Goal: Check status: Check status

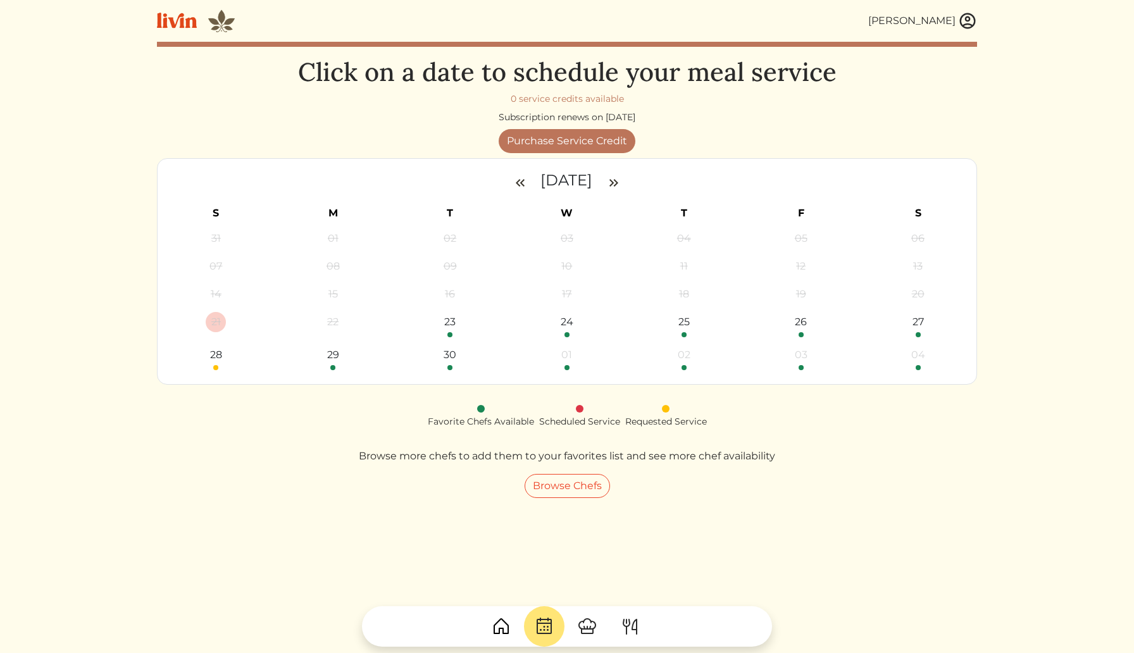
click at [965, 20] on img at bounding box center [967, 20] width 19 height 19
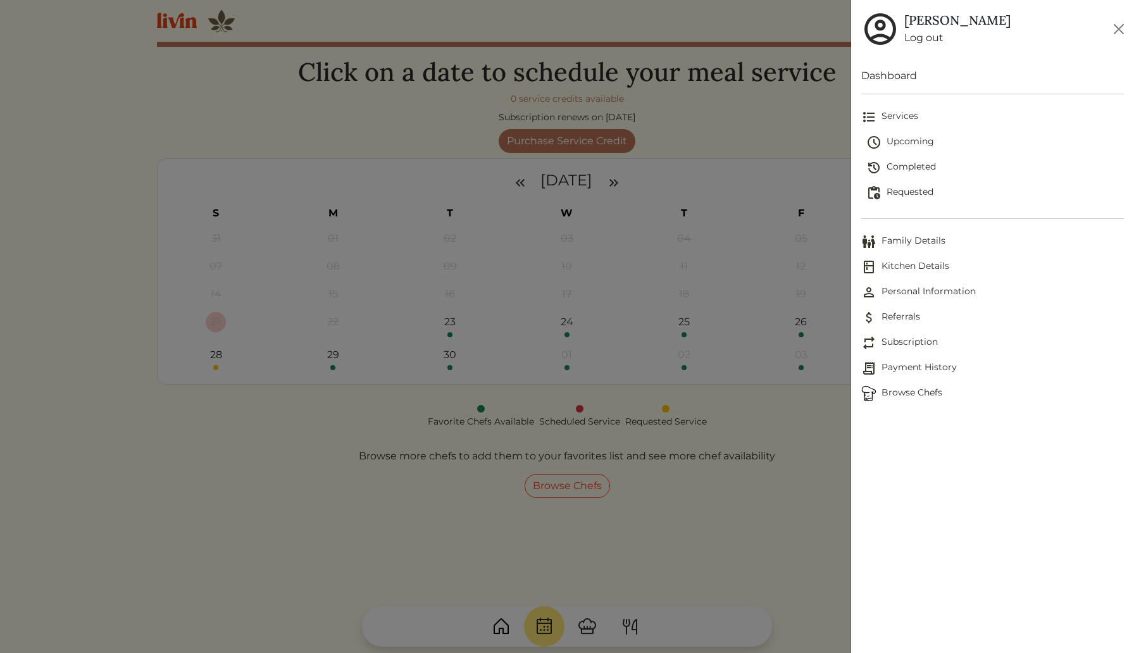
click at [907, 142] on span "Upcoming" at bounding box center [996, 142] width 258 height 15
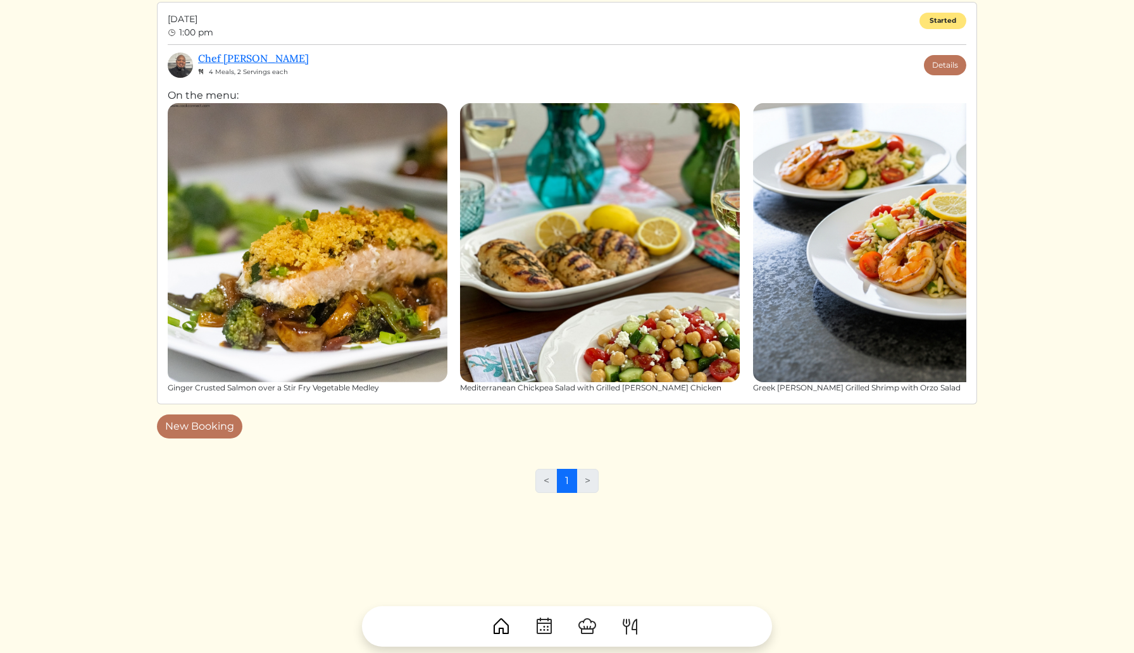
scroll to position [80, 0]
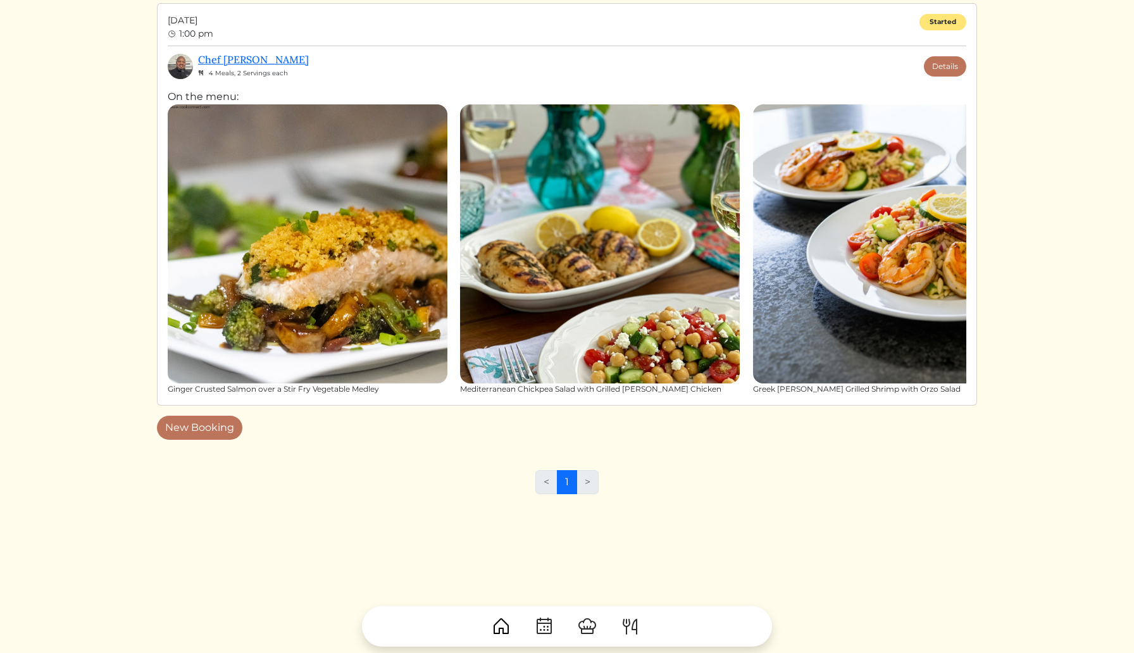
click at [588, 480] on li ">" at bounding box center [588, 482] width 22 height 24
click at [946, 66] on link "Details" at bounding box center [945, 66] width 42 height 20
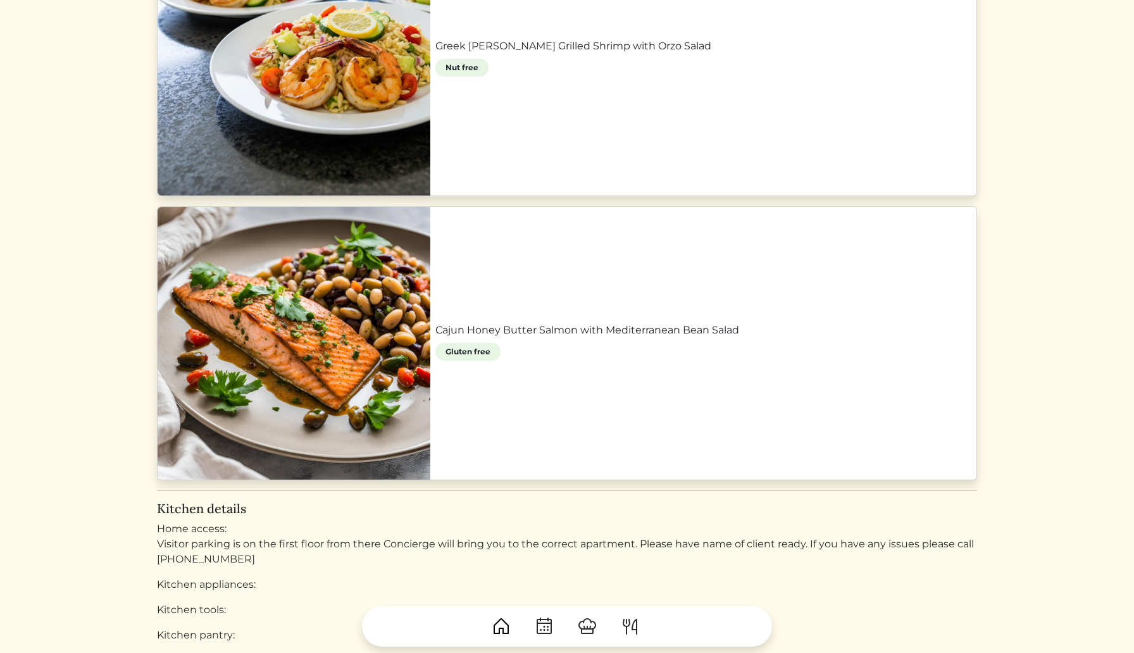
scroll to position [1303, 0]
